Goal: Information Seeking & Learning: Learn about a topic

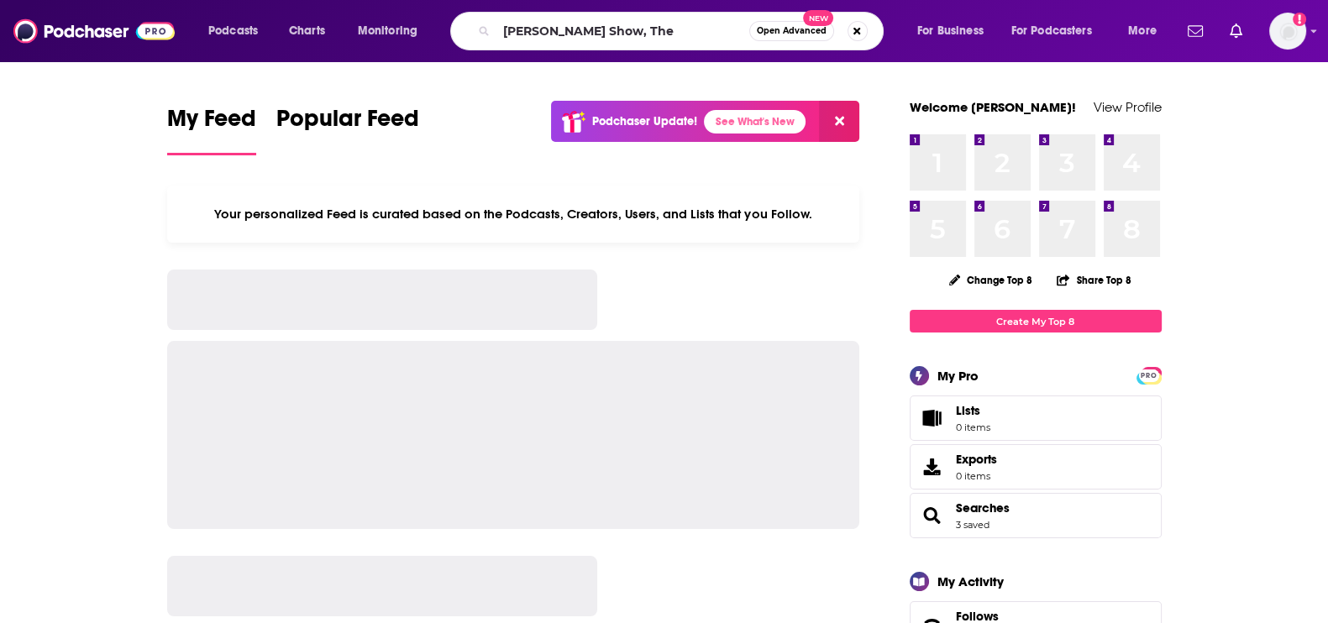
type input "[PERSON_NAME] Show, The"
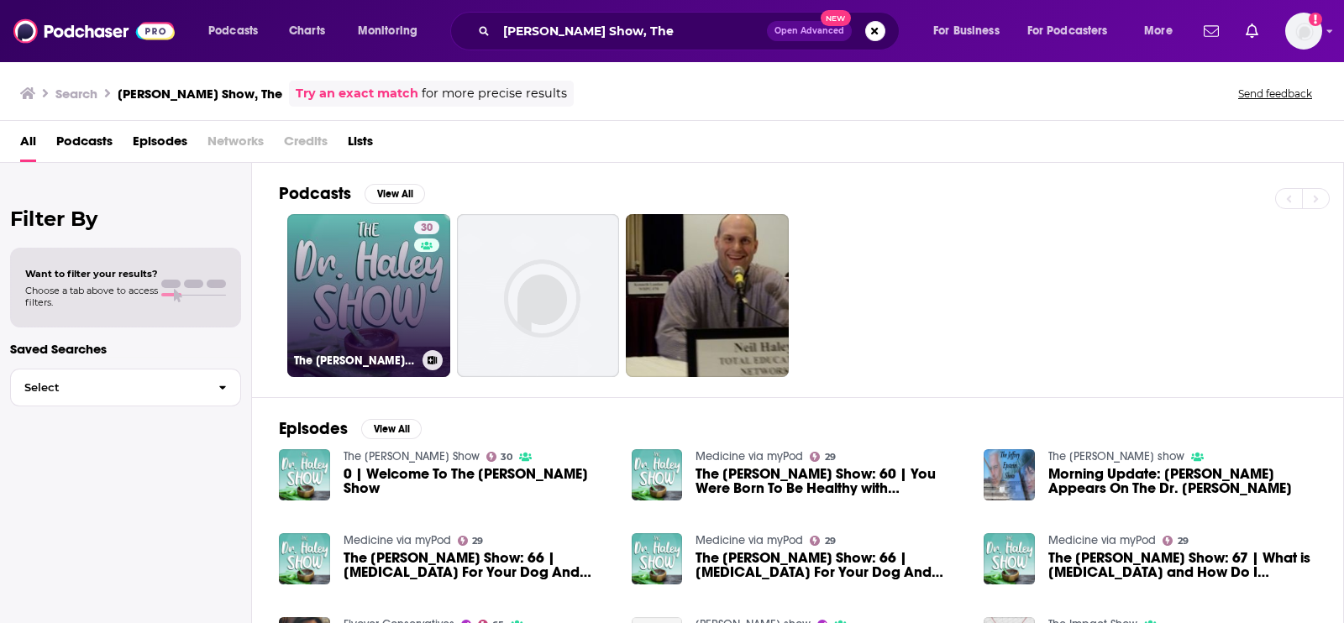
click at [383, 262] on link "30 The [PERSON_NAME] Show" at bounding box center [368, 295] width 163 height 163
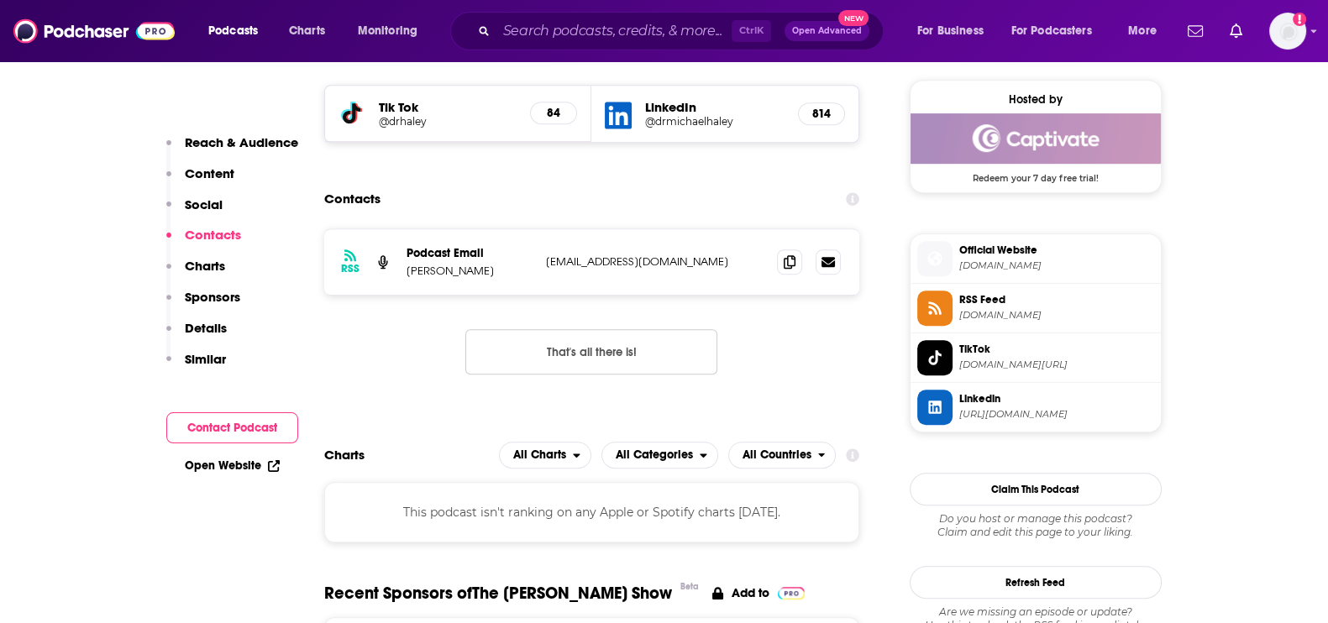
scroll to position [1260, 0]
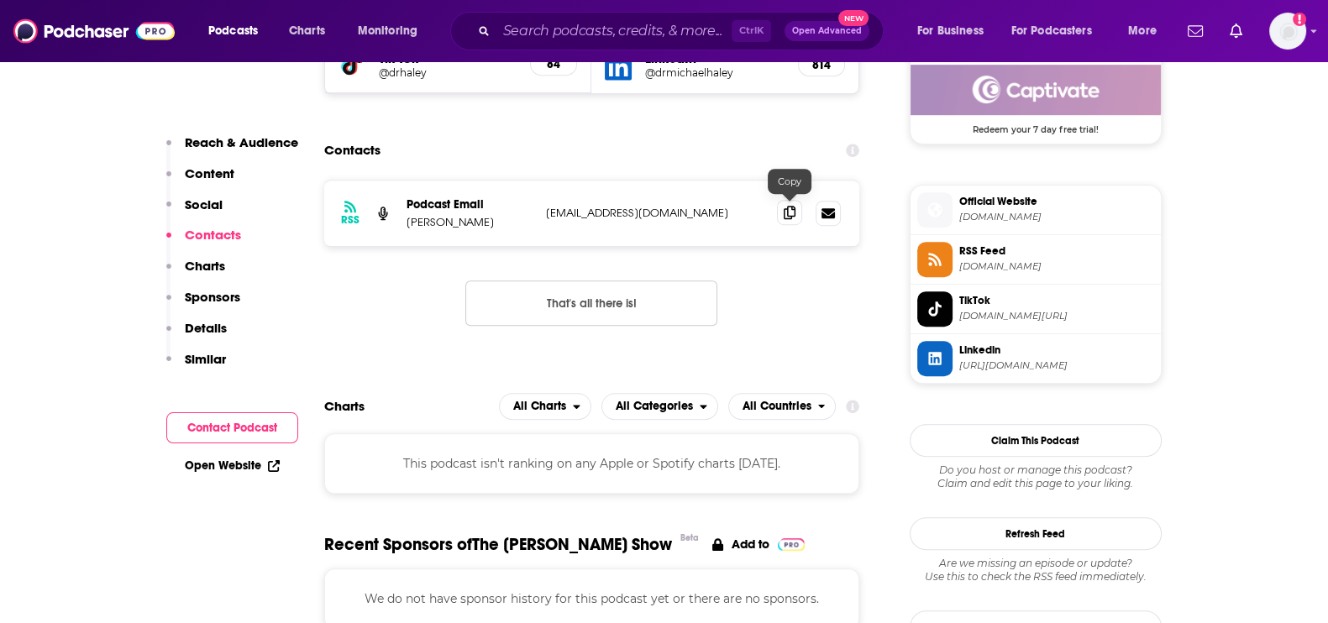
click at [788, 206] on icon at bounding box center [790, 212] width 12 height 13
